Goal: Task Accomplishment & Management: Complete application form

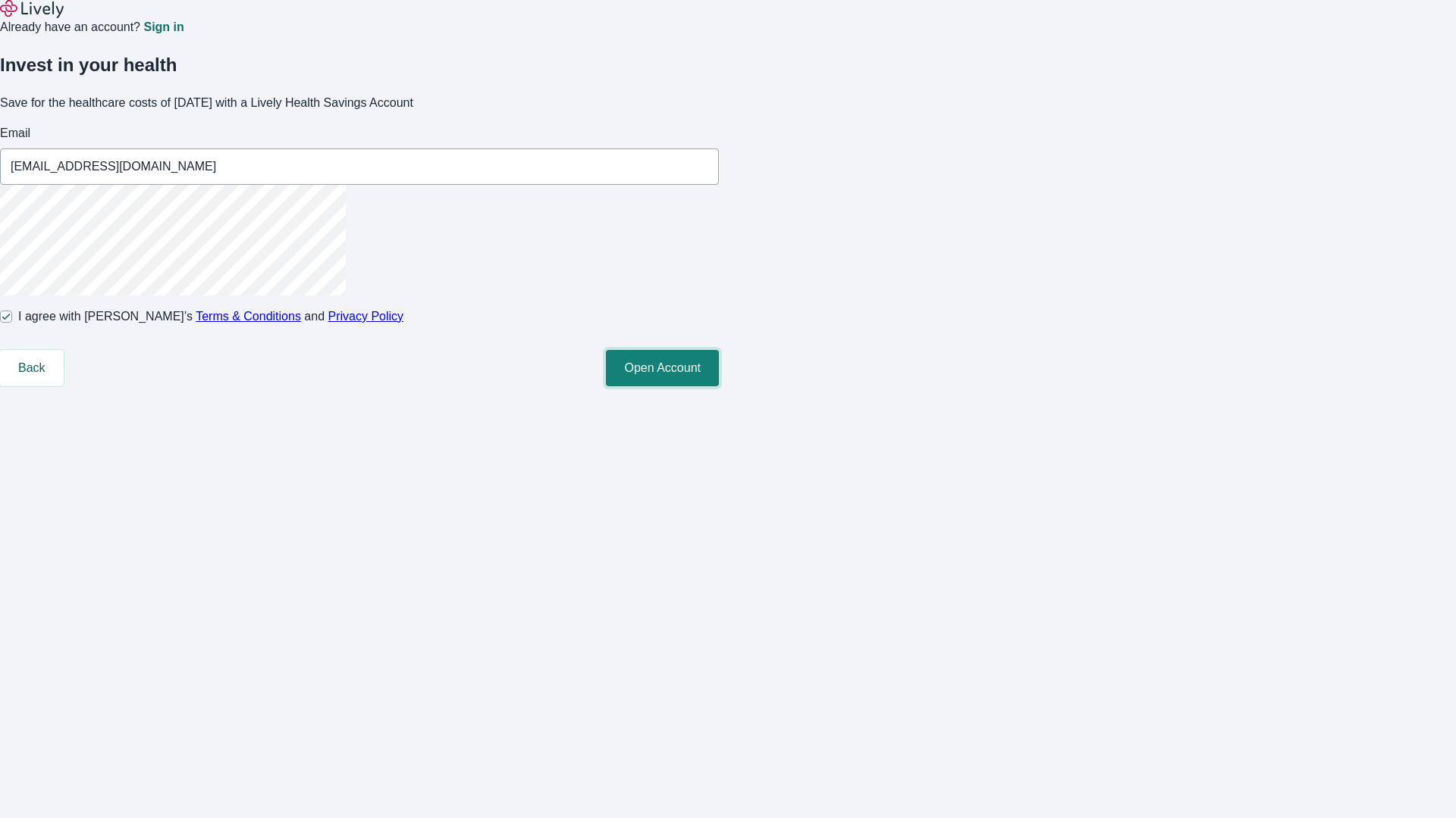
click at [719, 386] on button "Open Account" at bounding box center [662, 368] width 113 height 37
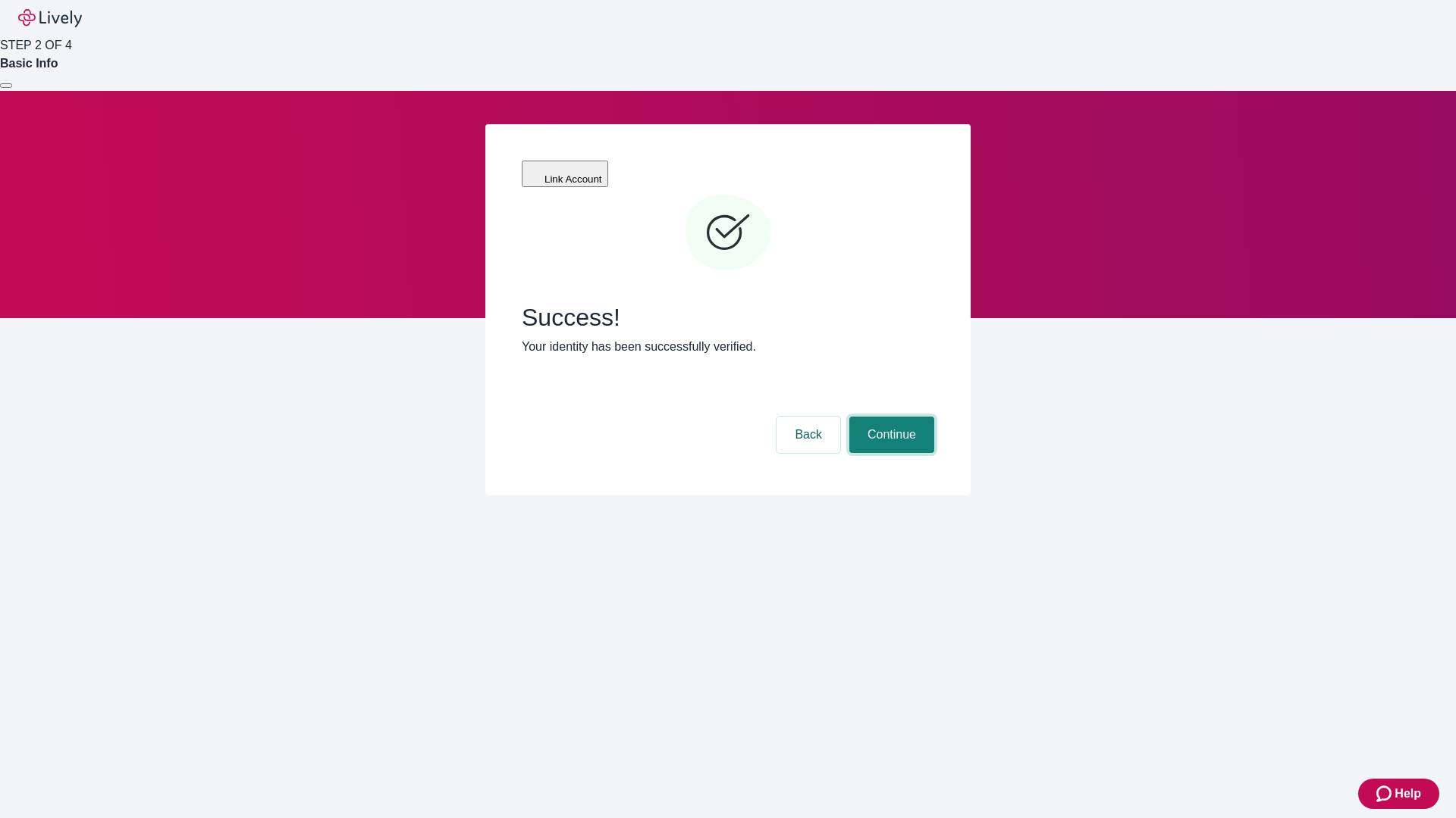
click at [890, 417] on button "Continue" at bounding box center [892, 435] width 85 height 37
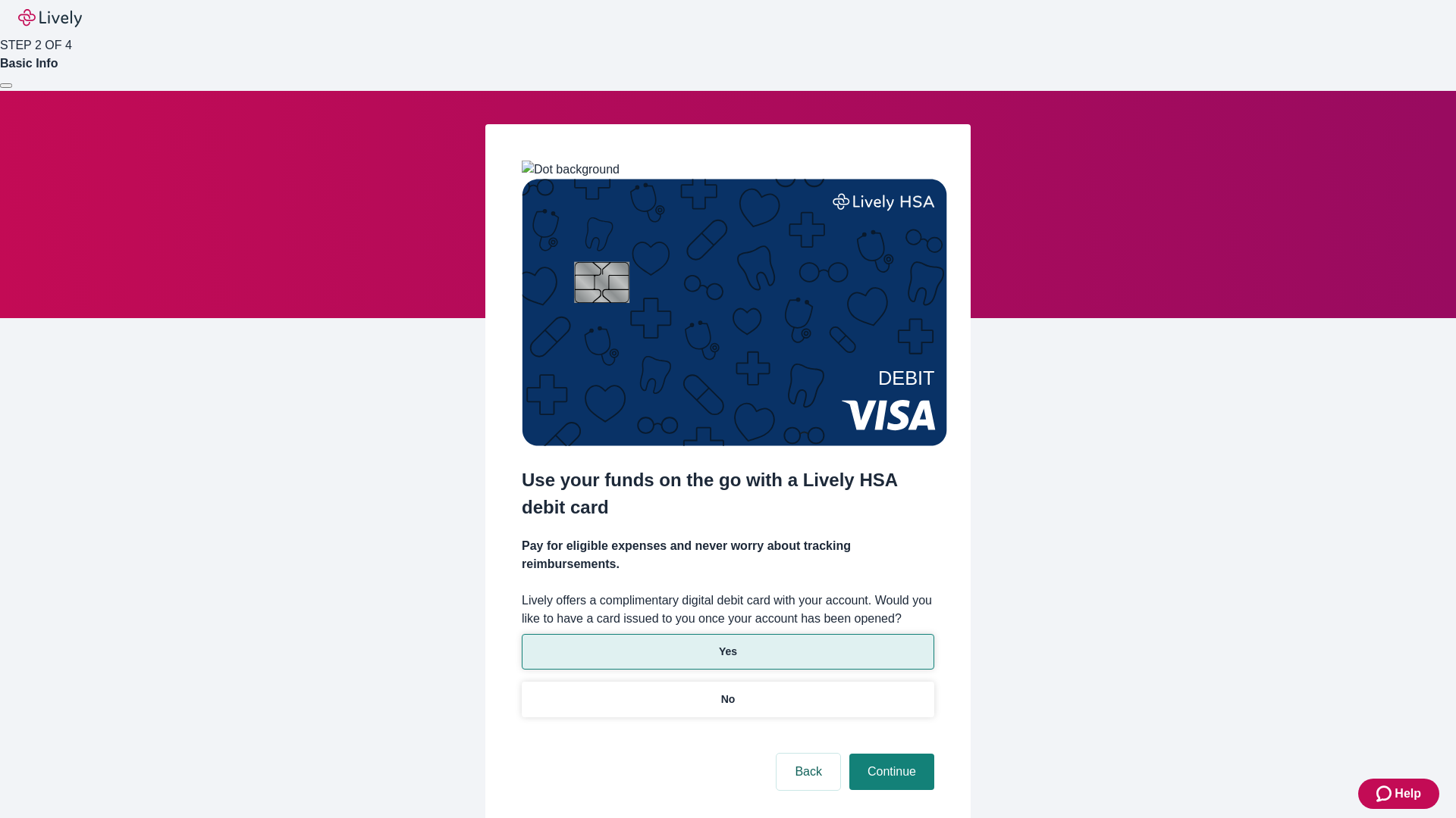
click at [728, 644] on p "Yes" at bounding box center [728, 651] width 18 height 16
click at [890, 754] on button "Continue" at bounding box center [892, 772] width 85 height 37
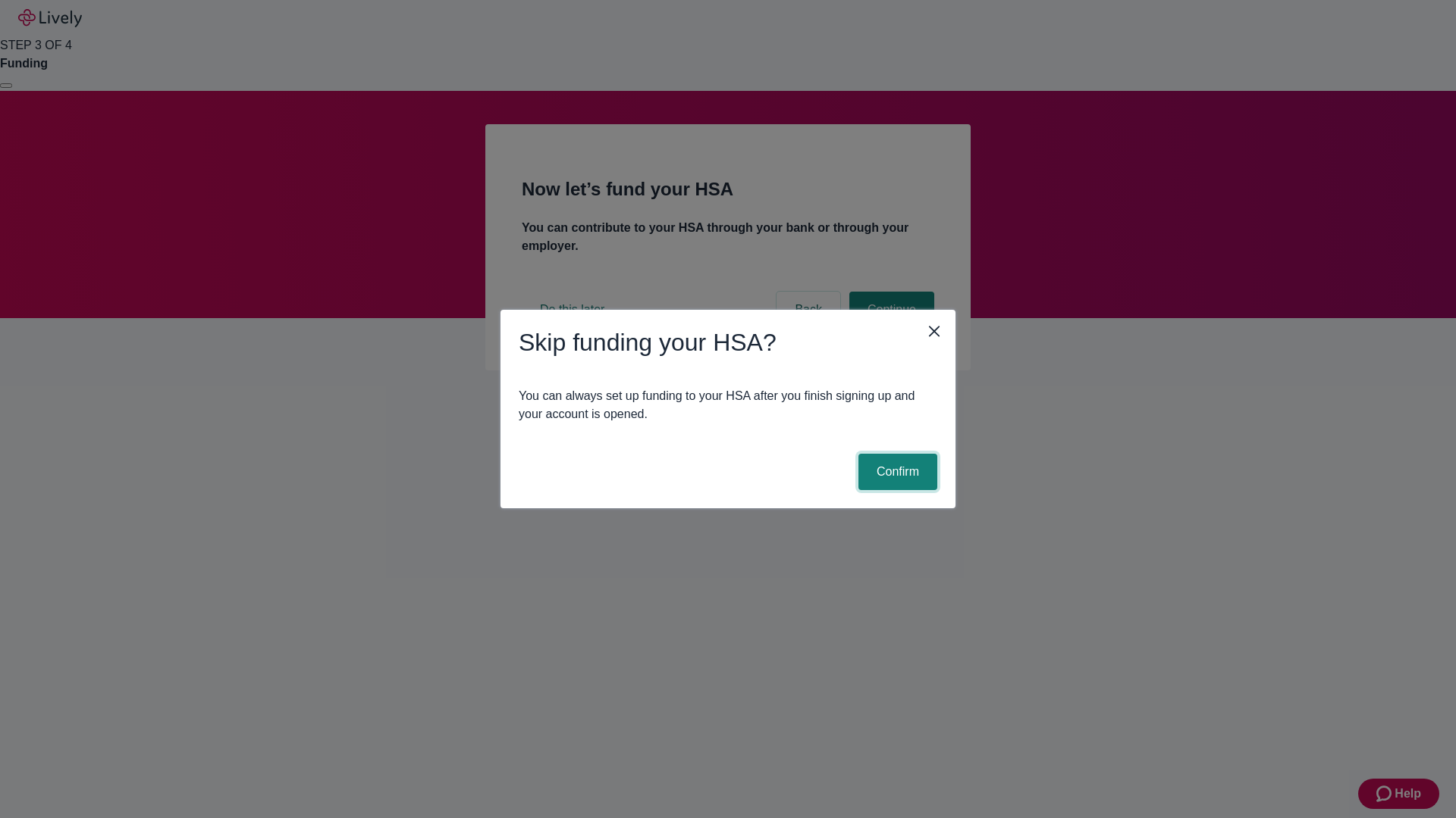
click at [895, 472] on button "Confirm" at bounding box center [898, 471] width 79 height 37
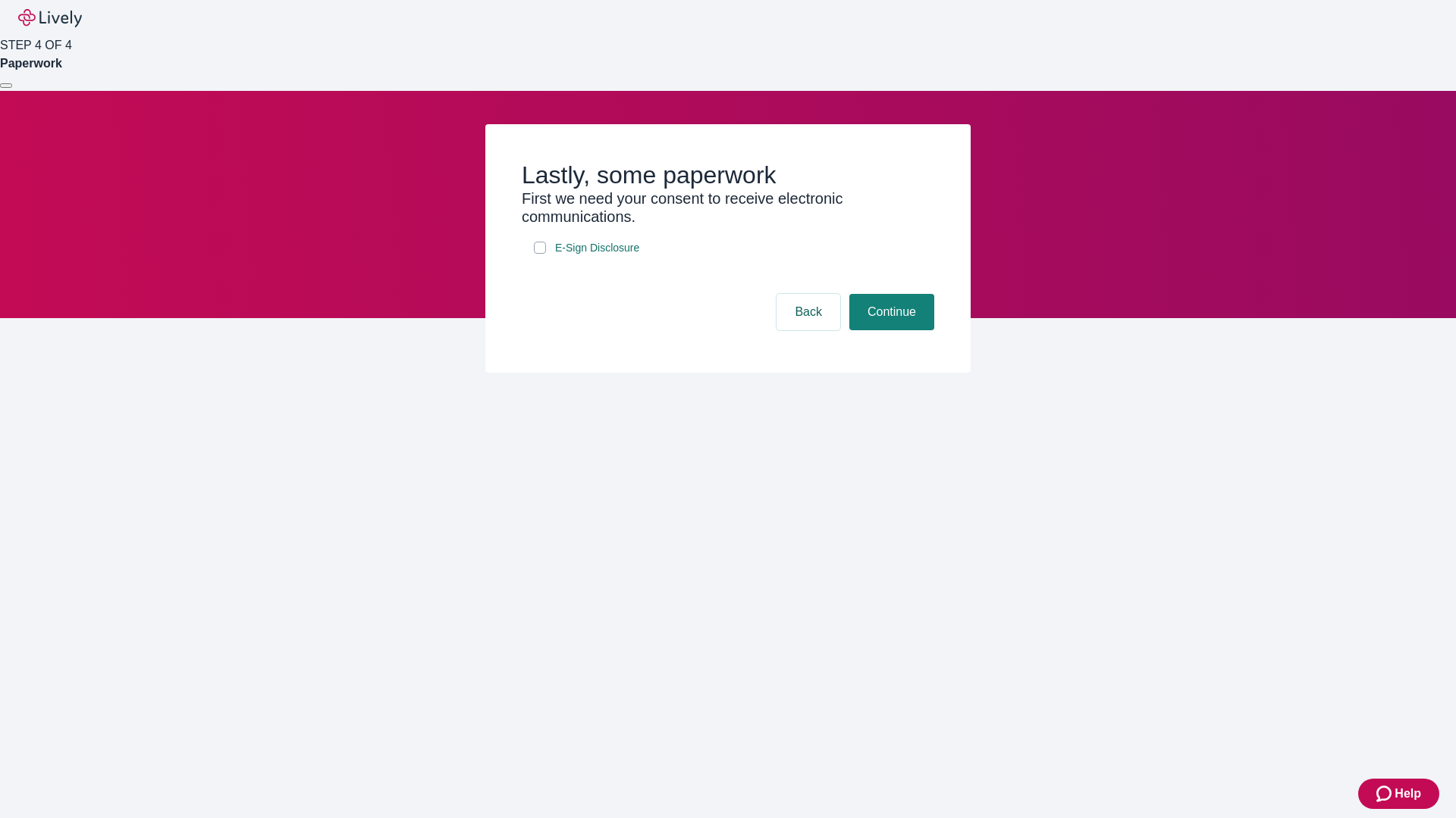
click at [540, 254] on input "E-Sign Disclosure" at bounding box center [539, 247] width 12 height 12
checkbox input "true"
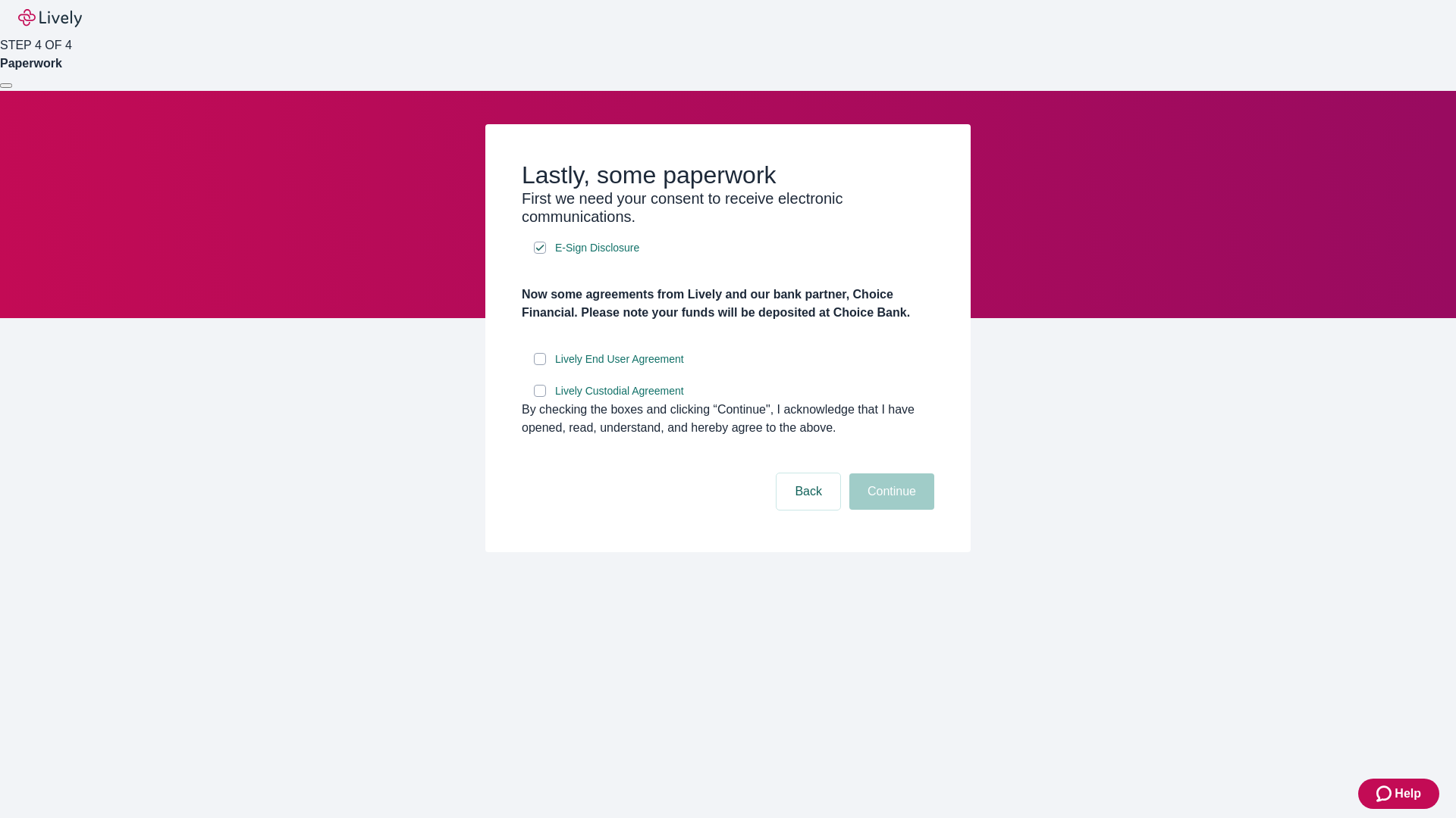
click at [540, 365] on input "Lively End User Agreement" at bounding box center [539, 359] width 12 height 12
checkbox input "true"
click at [540, 397] on input "Lively Custodial Agreement" at bounding box center [539, 391] width 12 height 12
checkbox input "true"
click at [890, 510] on button "Continue" at bounding box center [892, 491] width 85 height 37
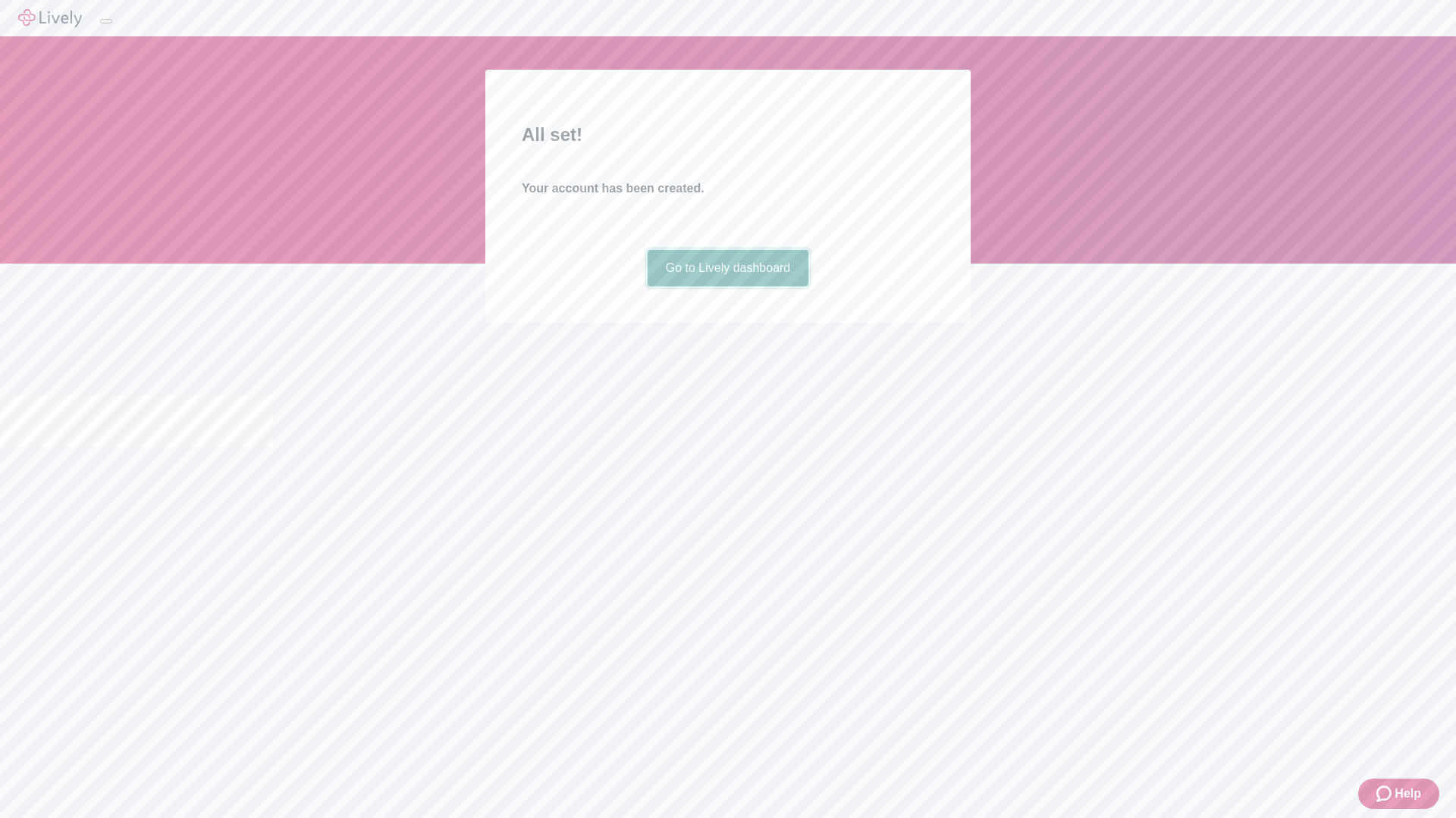
click at [728, 287] on link "Go to Lively dashboard" at bounding box center [728, 268] width 161 height 37
